Goal: Information Seeking & Learning: Learn about a topic

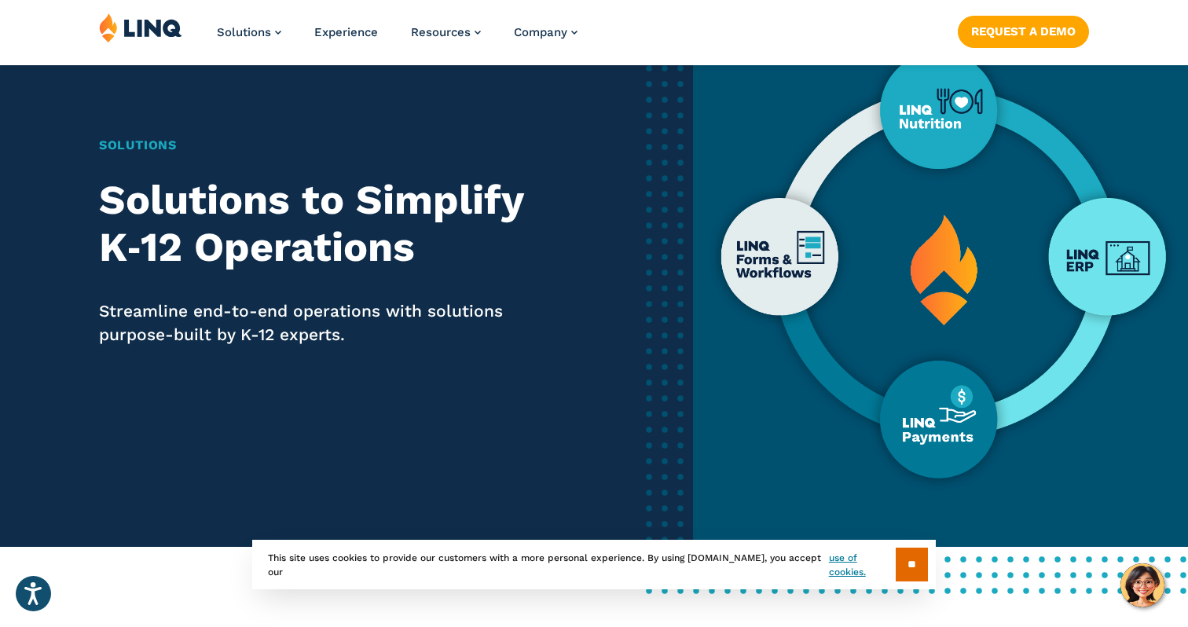
scroll to position [114, 0]
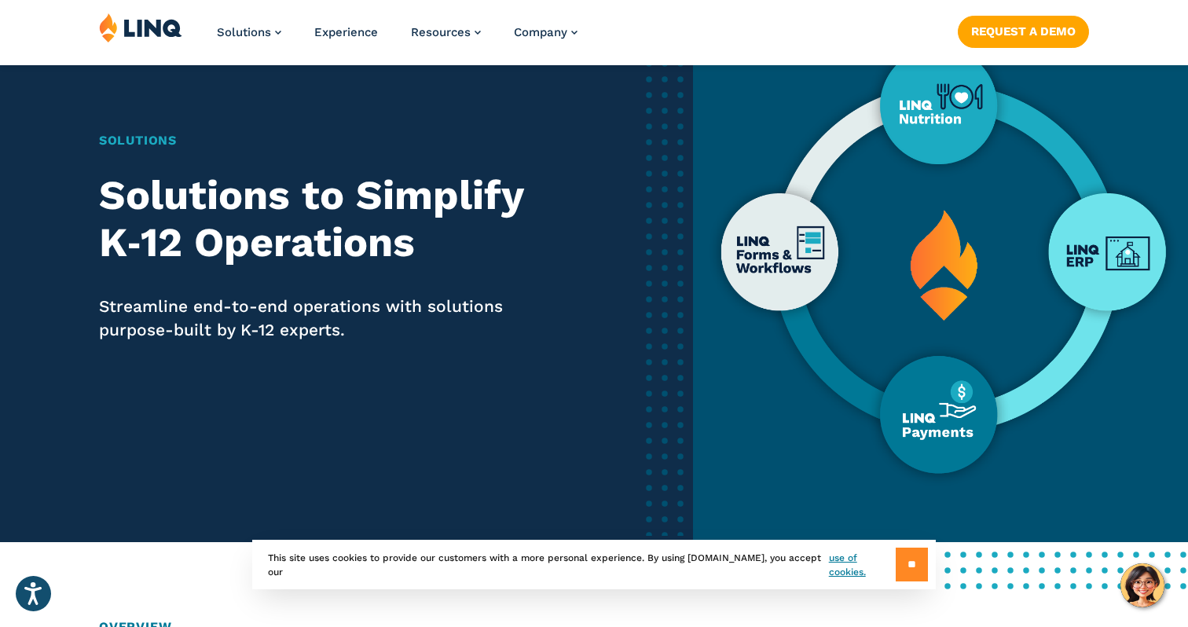
click at [914, 562] on input "**" at bounding box center [912, 565] width 32 height 34
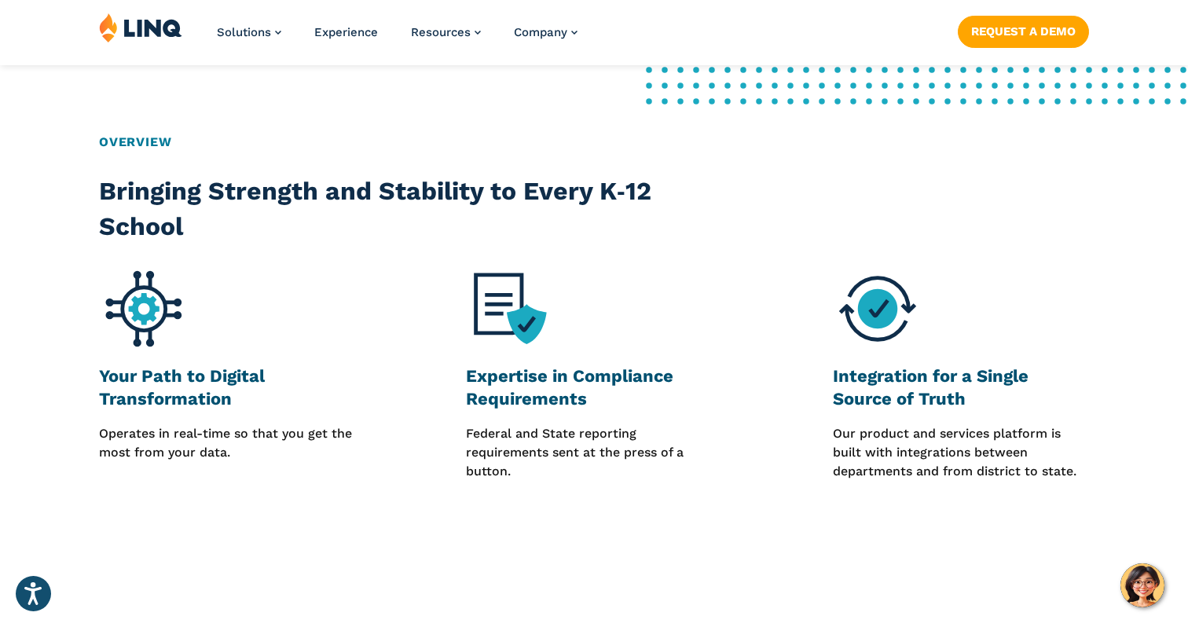
scroll to position [600, 0]
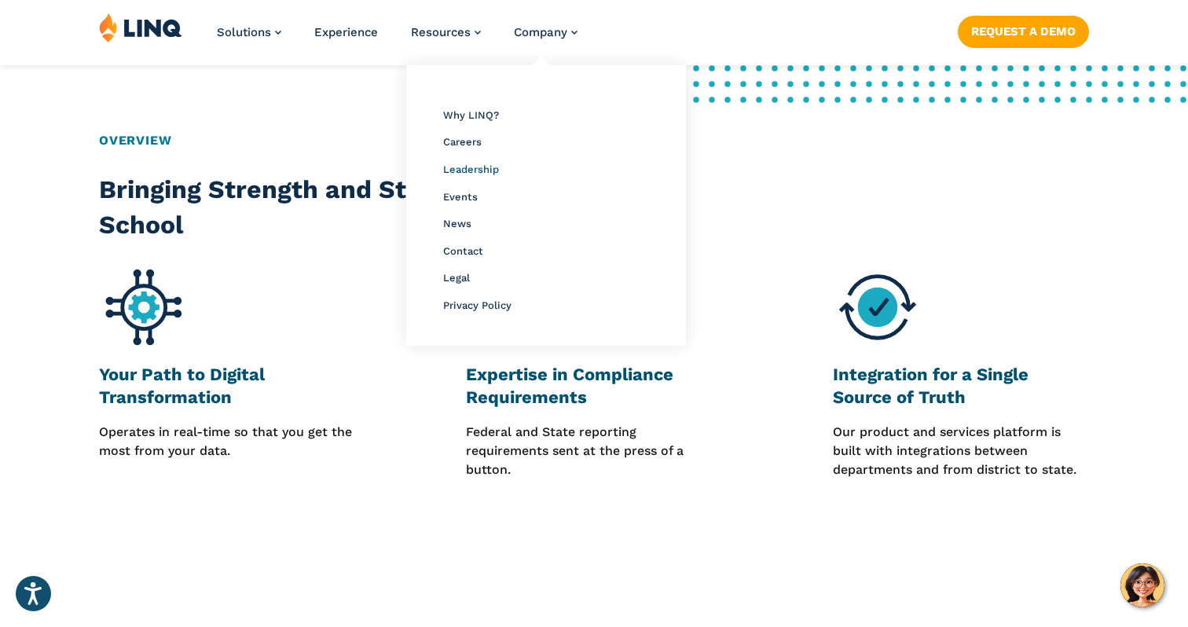
click at [481, 167] on span "Leadership" at bounding box center [471, 169] width 56 height 12
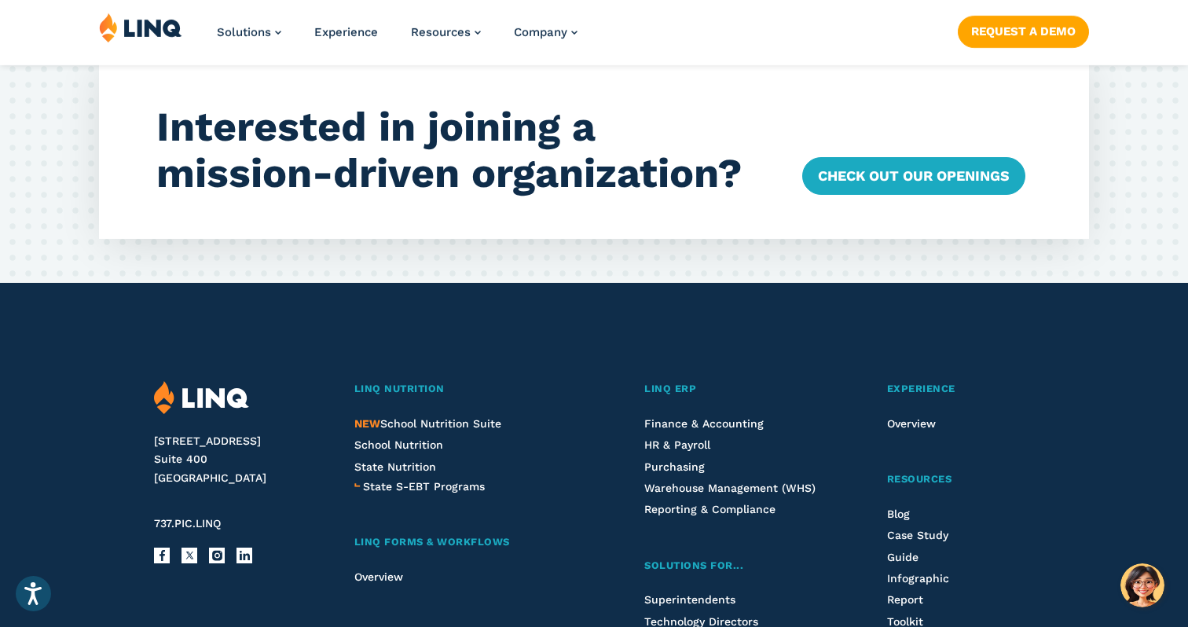
scroll to position [4894, 0]
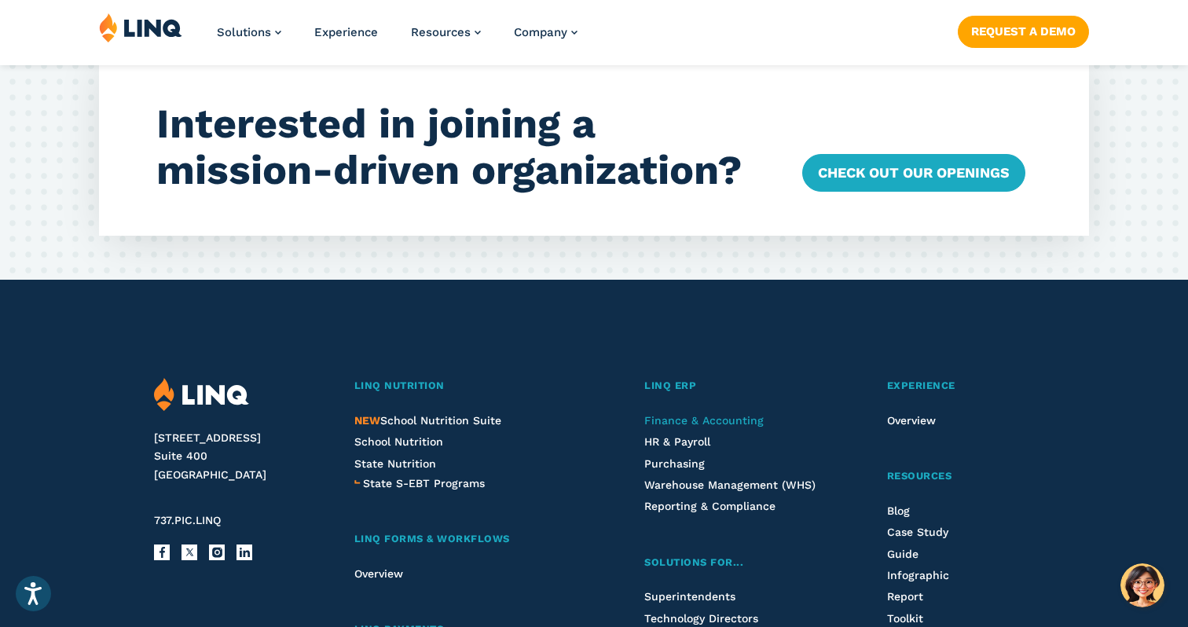
click at [692, 414] on span "Finance & Accounting" at bounding box center [703, 420] width 119 height 13
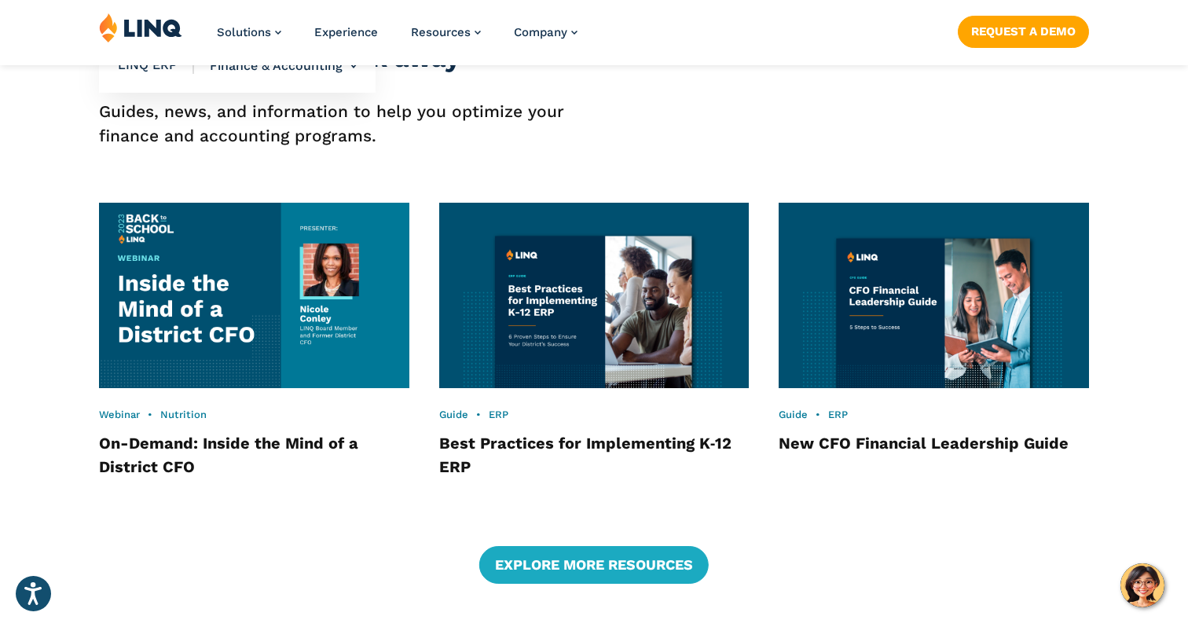
scroll to position [2491, 0]
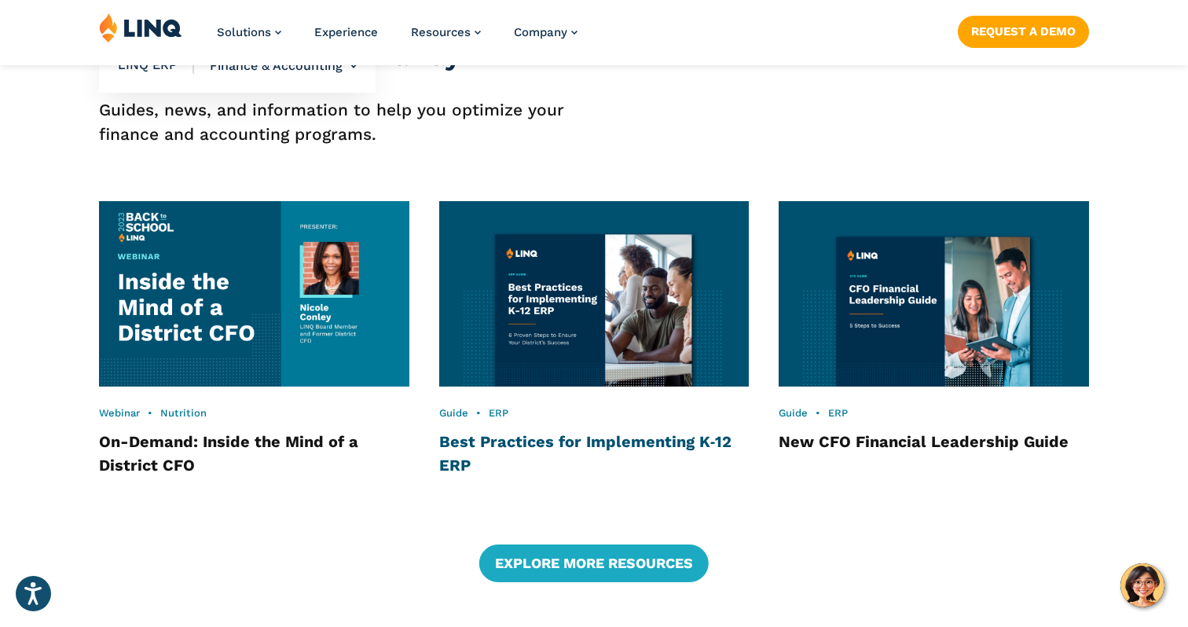
click at [540, 435] on link "Best Practices for Implementing K‑12 ERP" at bounding box center [585, 453] width 293 height 42
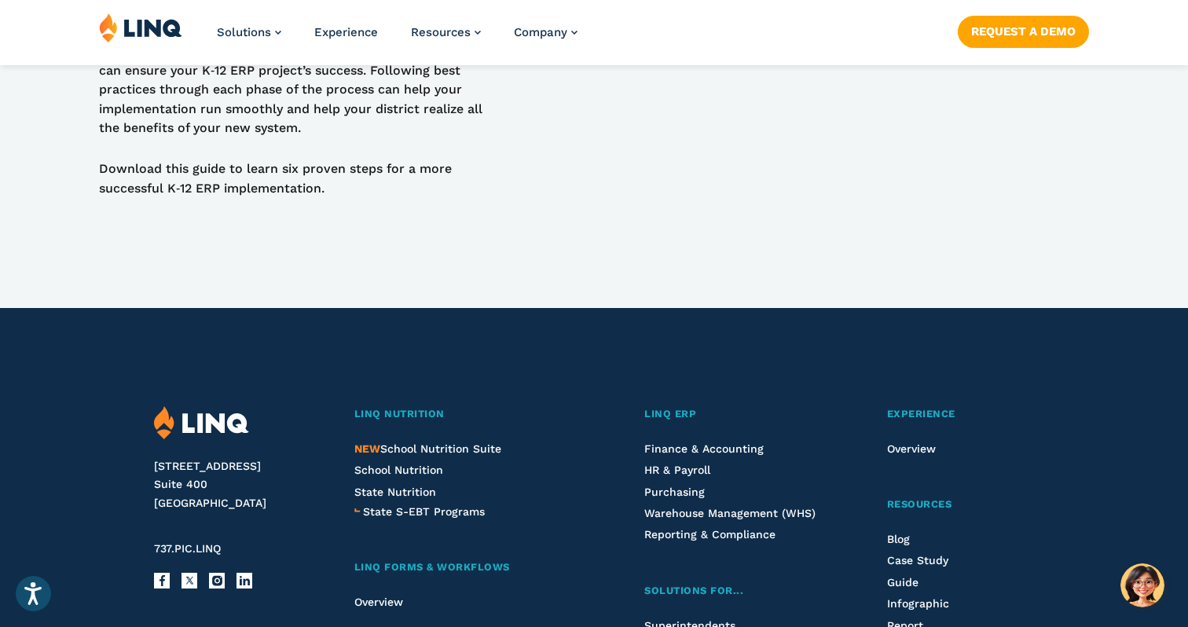
scroll to position [1183, 0]
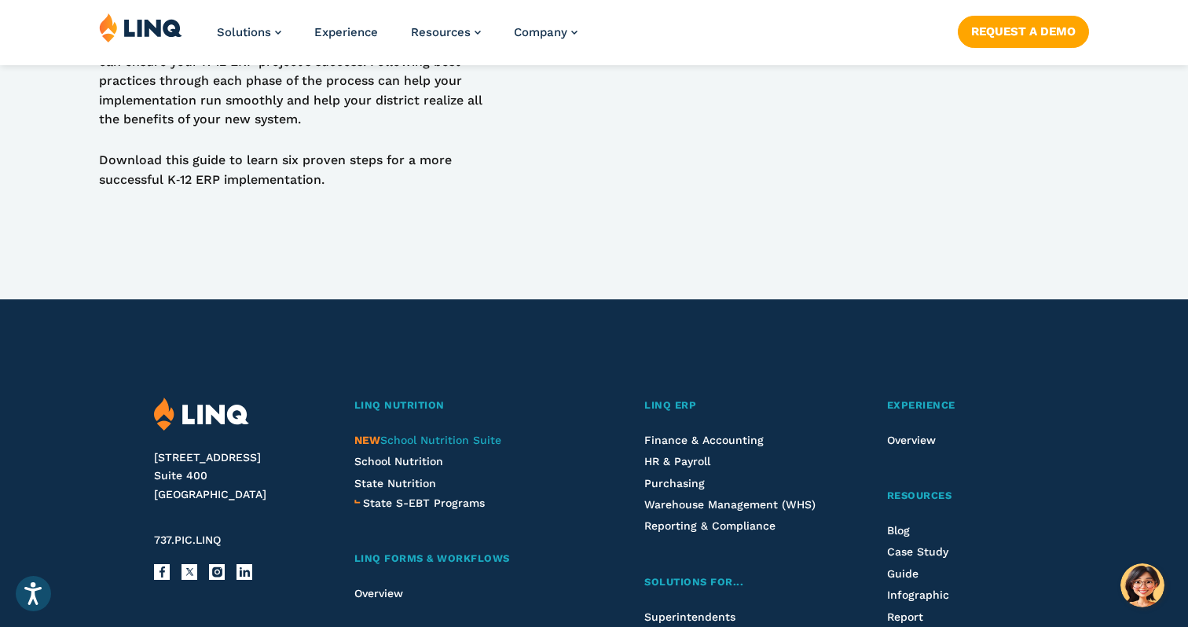
click at [488, 434] on span "NEW School Nutrition Suite" at bounding box center [427, 440] width 147 height 13
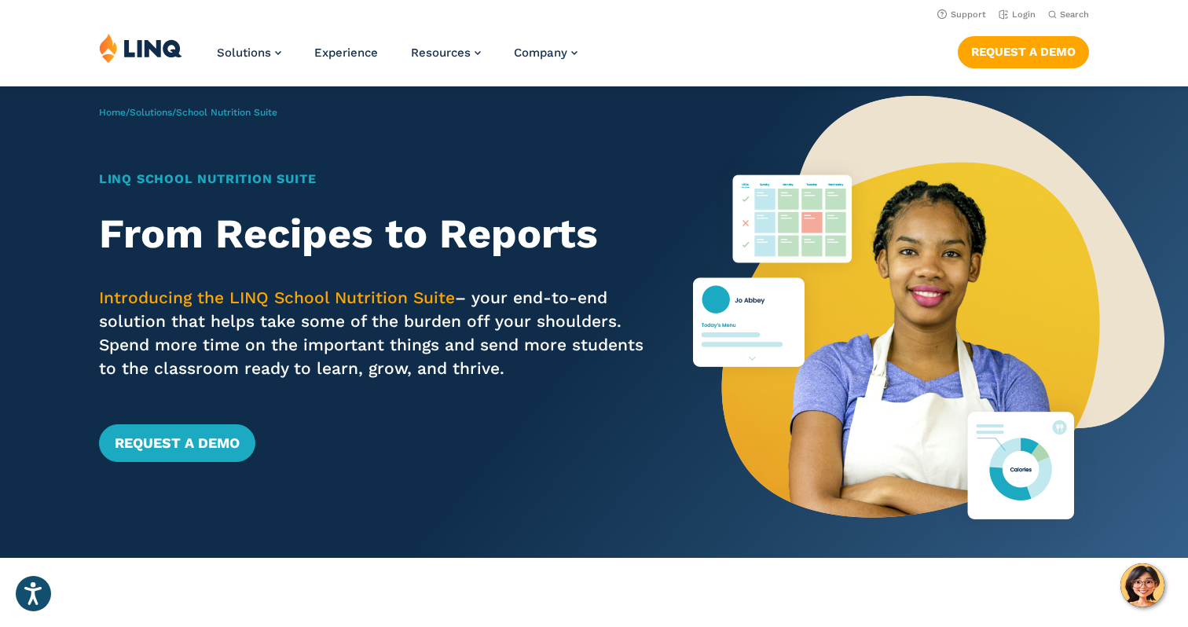
click at [332, 54] on span "Experience" at bounding box center [346, 53] width 64 height 14
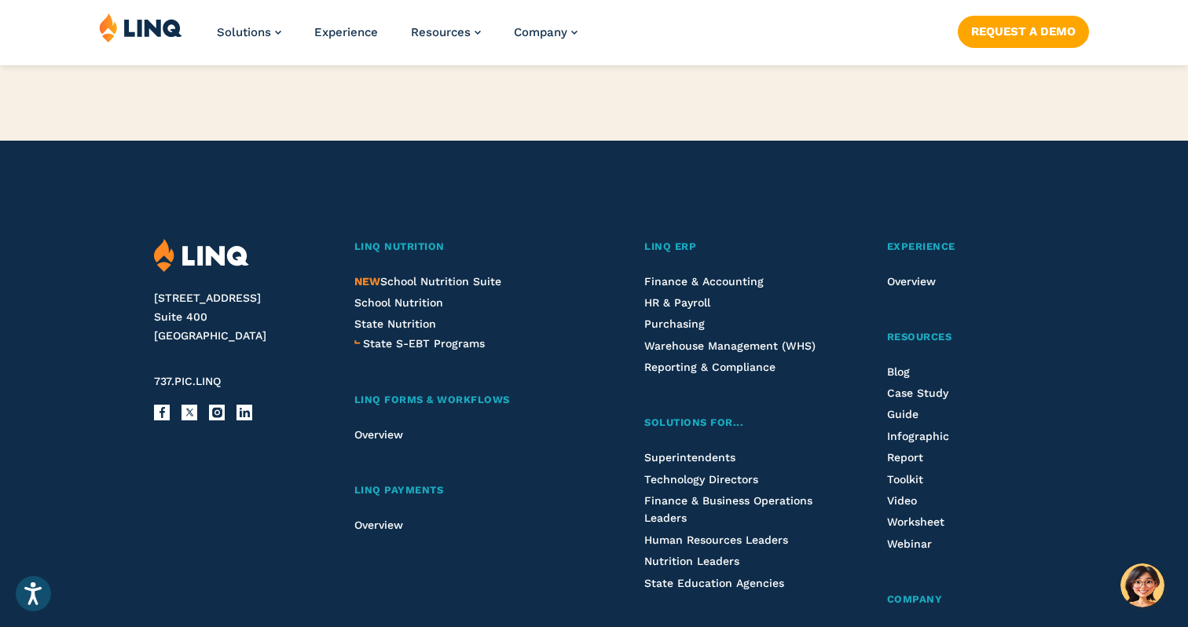
scroll to position [4263, 0]
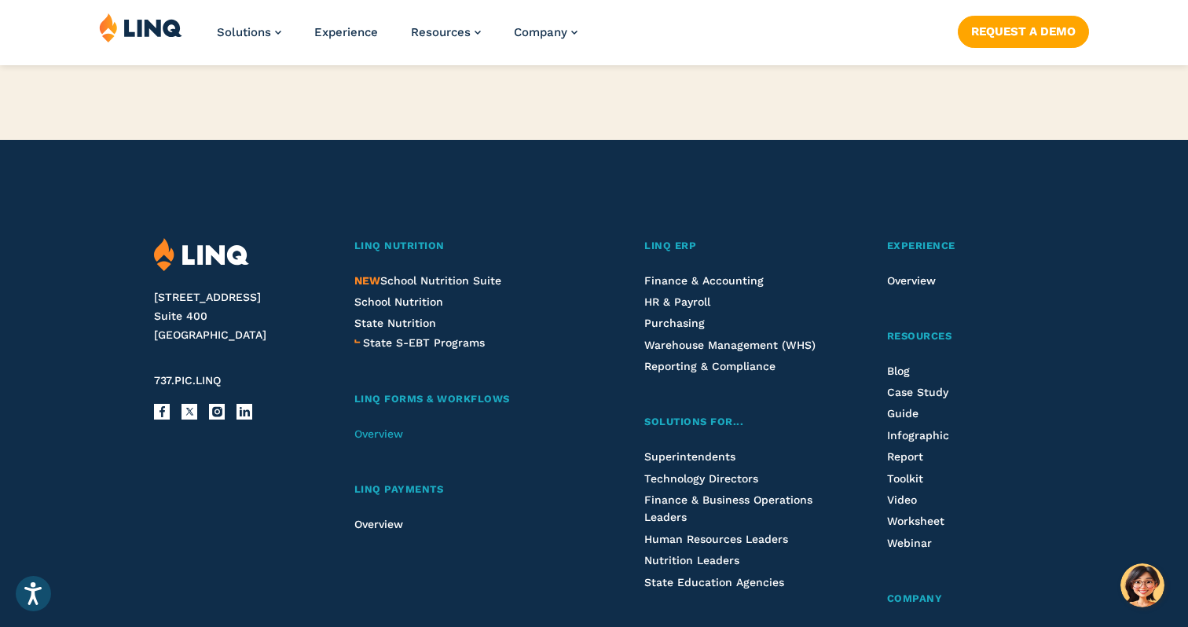
click at [392, 427] on span "Overview" at bounding box center [378, 433] width 49 height 13
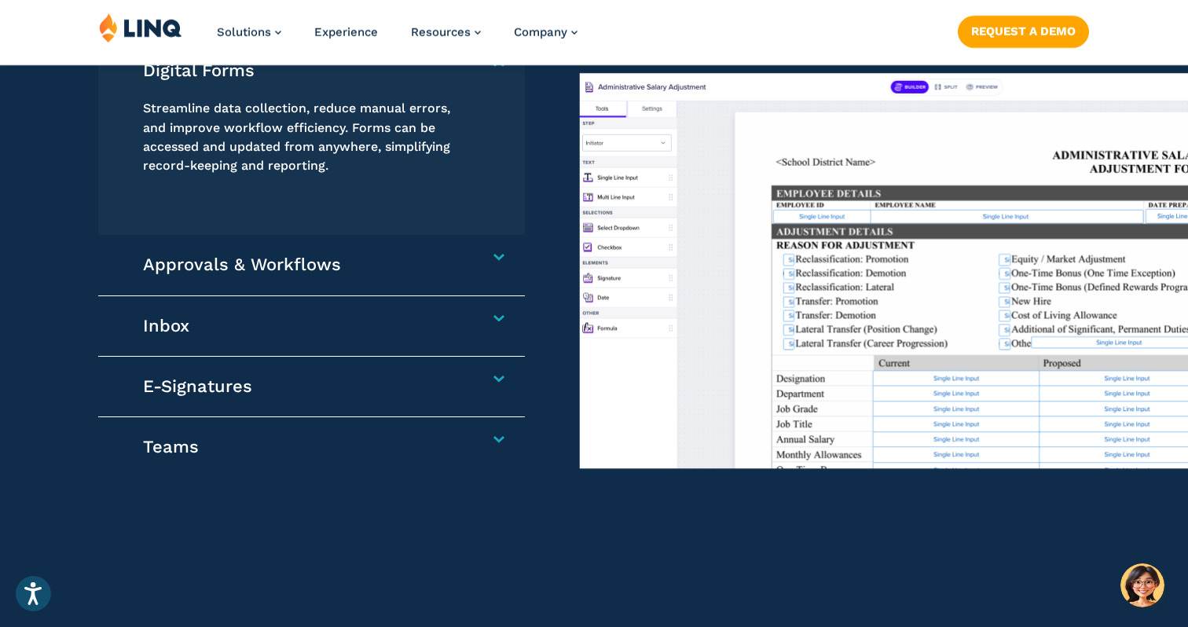
scroll to position [1323, 0]
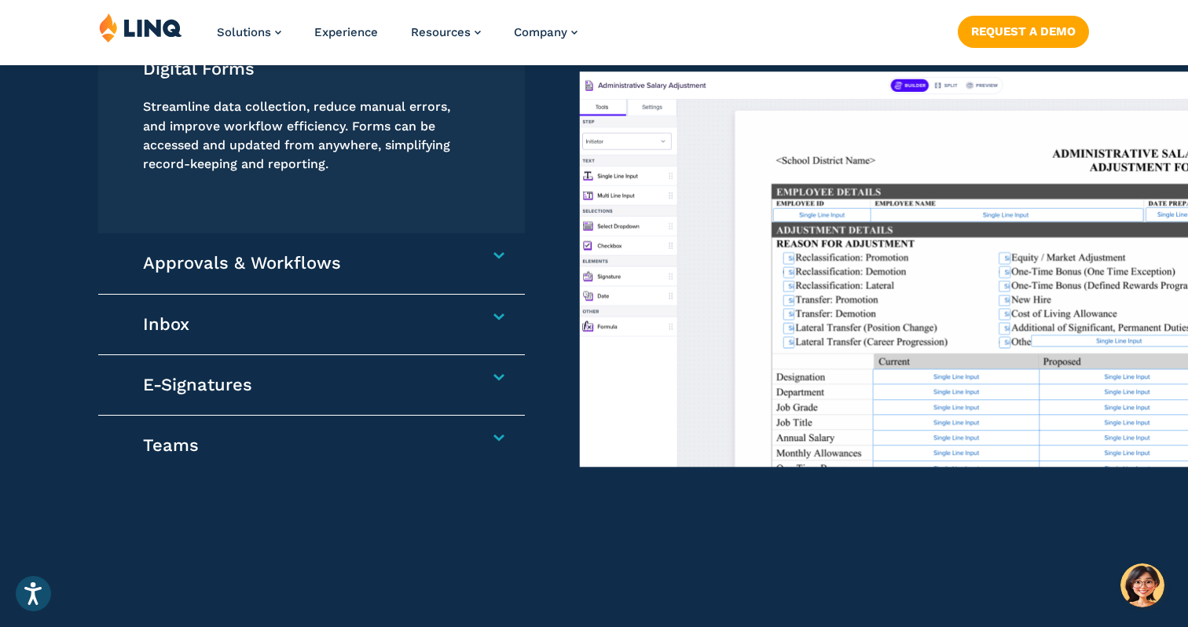
click at [503, 262] on div "Approvals & Workflows Automate processes, improve visibility and accountability…" at bounding box center [311, 263] width 426 height 60
click at [466, 255] on h4 "Approvals & Workflows" at bounding box center [304, 263] width 323 height 22
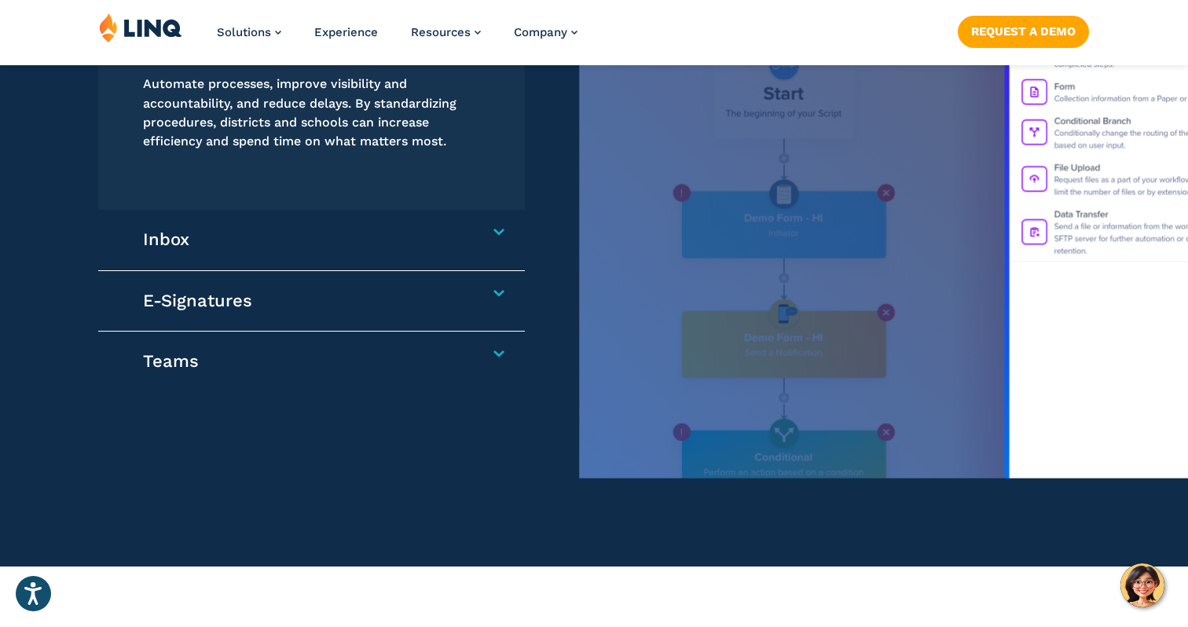
scroll to position [1406, 0]
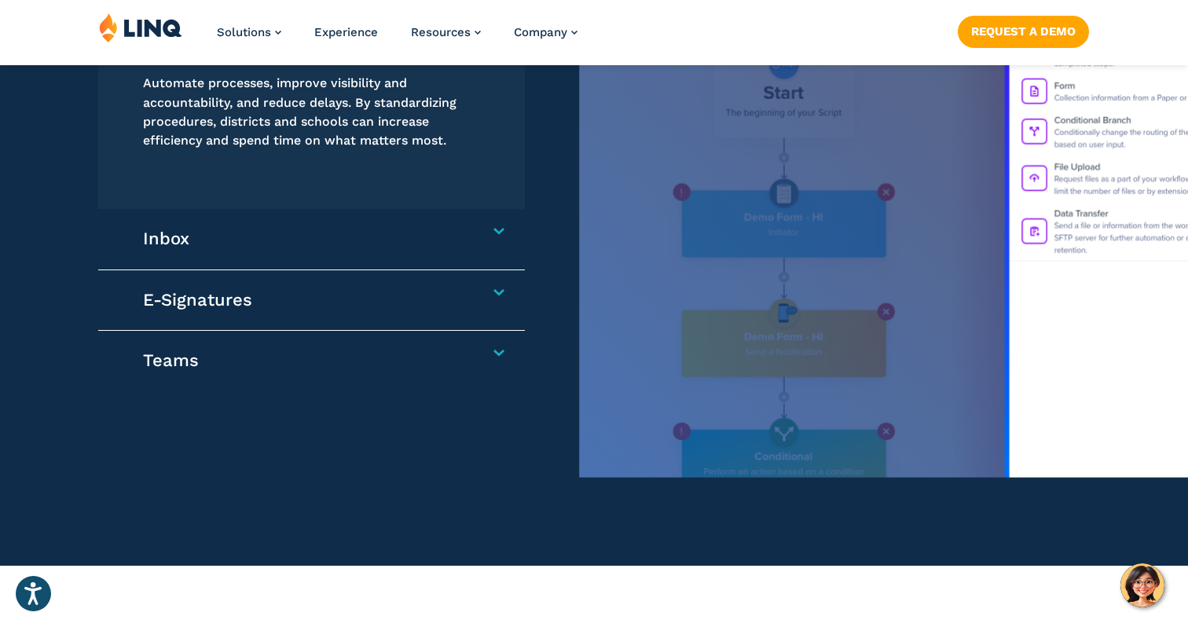
click at [505, 232] on div "Inbox Receive, manage, and respond to communications in one centralized locatio…" at bounding box center [311, 239] width 426 height 60
click at [466, 232] on h4 "Inbox" at bounding box center [304, 239] width 323 height 22
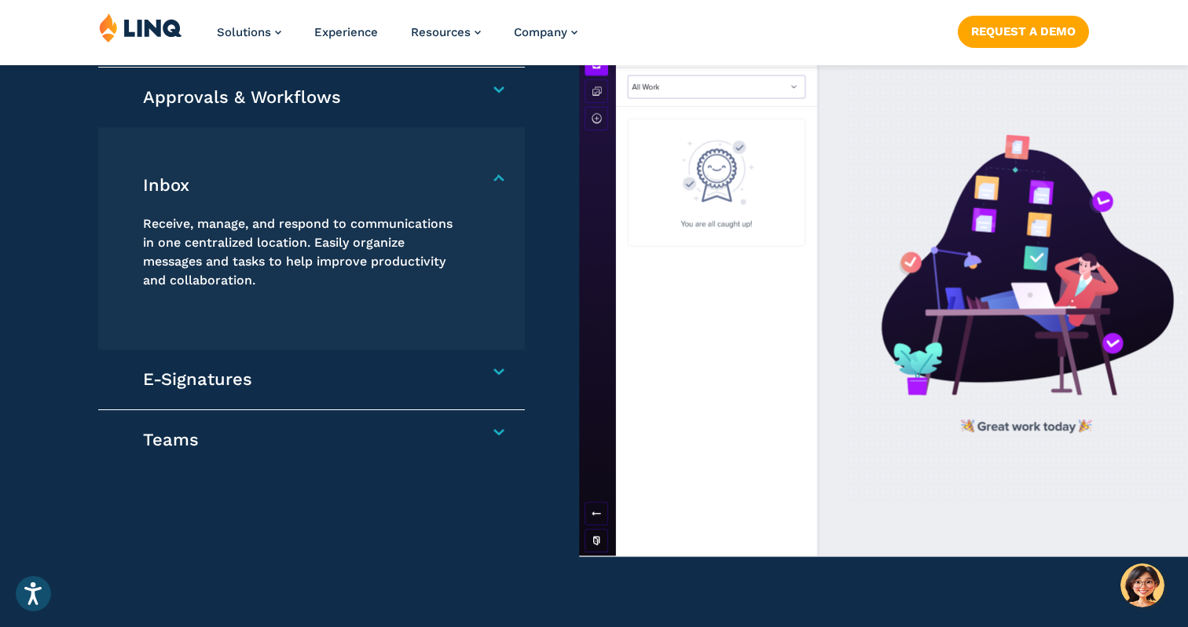
scroll to position [1336, 0]
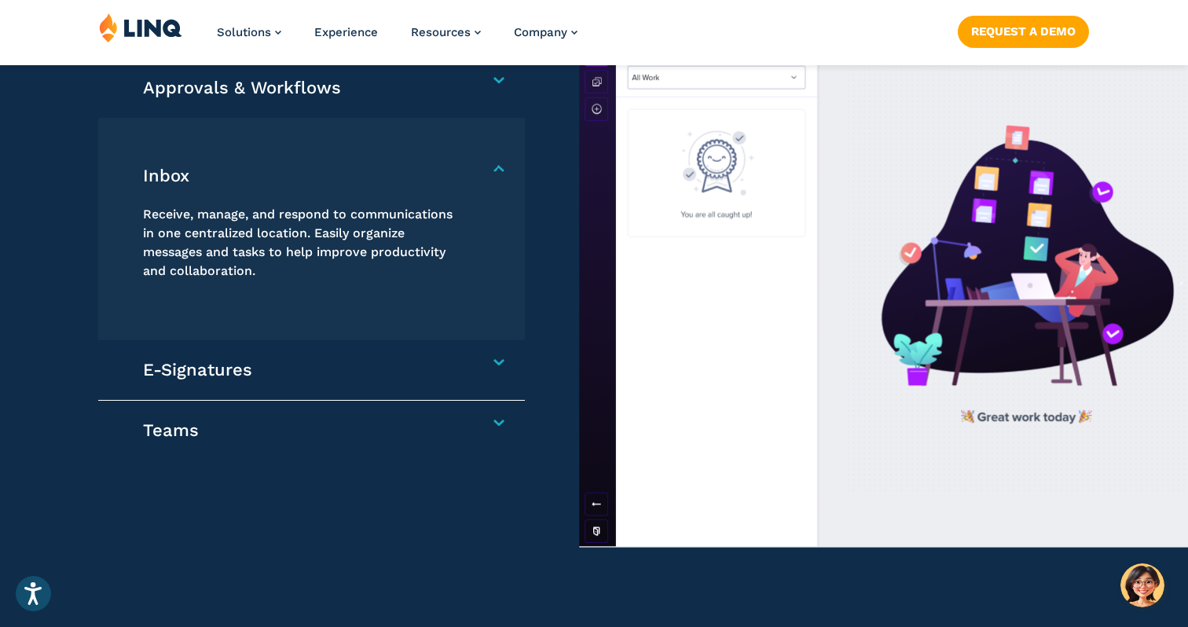
click at [466, 362] on h4 "E-Signatures" at bounding box center [304, 370] width 323 height 22
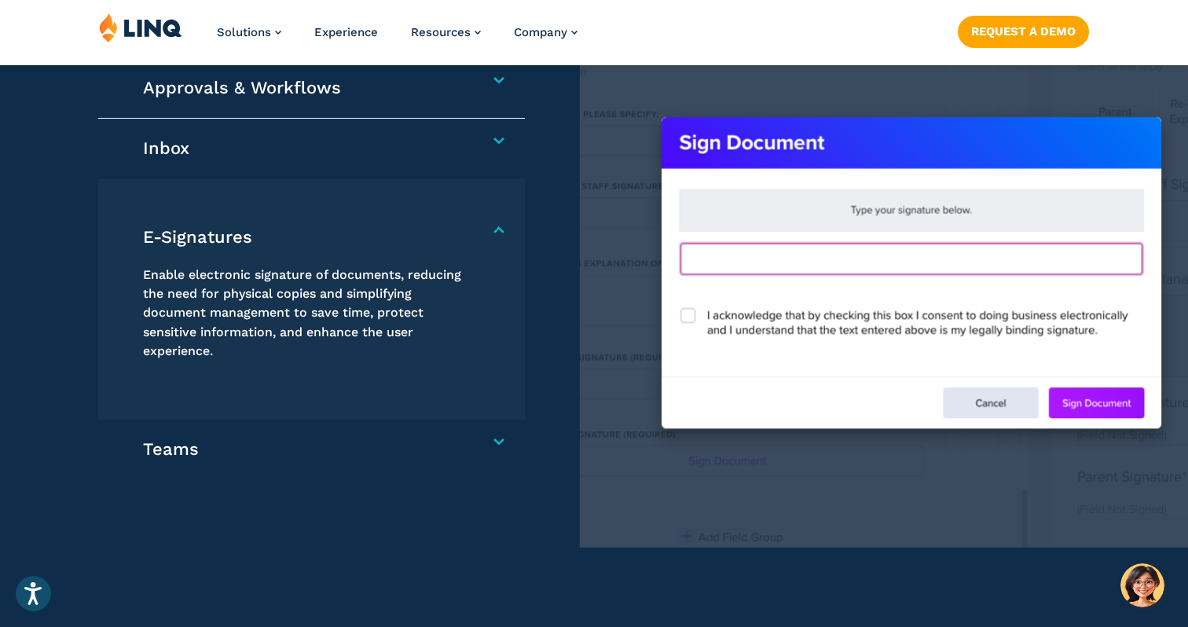
click at [494, 434] on div "Teams Create unique teams for various departments and projects to foster collab…" at bounding box center [311, 450] width 426 height 60
click at [466, 438] on h4 "Teams" at bounding box center [304, 449] width 323 height 22
